Goal: Information Seeking & Learning: Understand process/instructions

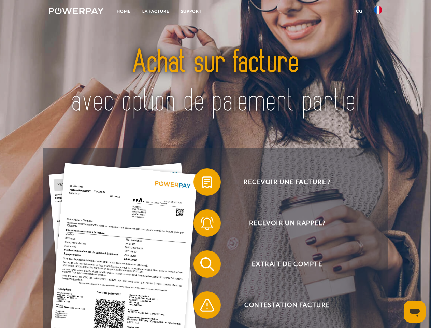
click at [76, 12] on img at bounding box center [76, 11] width 55 height 7
click at [378, 12] on img at bounding box center [378, 10] width 8 height 8
click at [359, 11] on link "CG" at bounding box center [359, 11] width 18 height 12
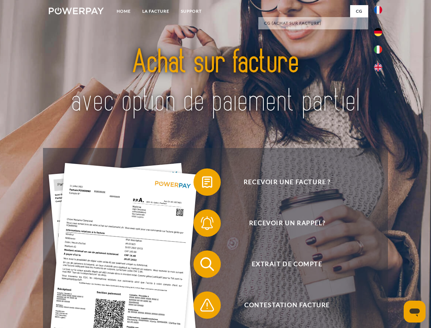
click at [202, 183] on span at bounding box center [197, 182] width 34 height 34
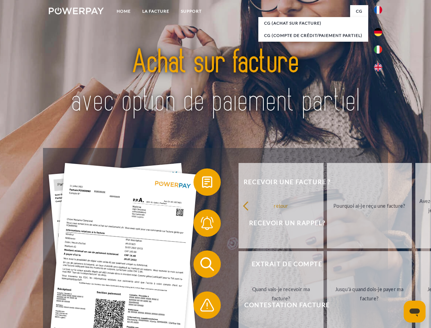
click at [238, 224] on link "retour" at bounding box center [280, 205] width 85 height 85
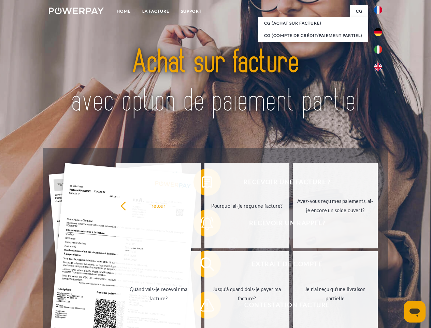
click at [201, 265] on link "Quand vais-je recevoir ma facture?" at bounding box center [158, 293] width 85 height 85
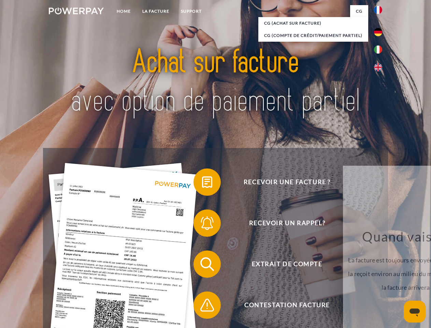
click at [202, 306] on span at bounding box center [197, 305] width 34 height 34
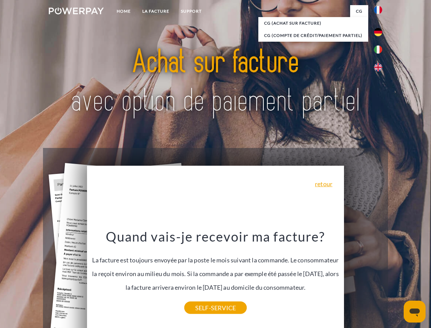
click at [415, 311] on icon "Ouvrir la fenêtre de messagerie" at bounding box center [414, 312] width 10 height 8
